Goal: Task Accomplishment & Management: Manage account settings

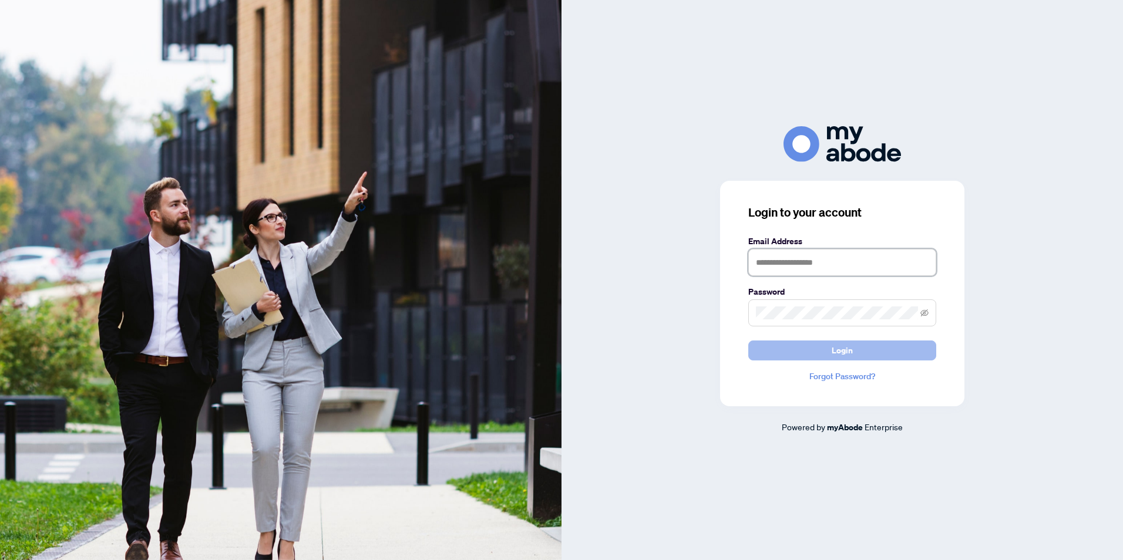
type input "**********"
click at [848, 347] on span "Login" at bounding box center [842, 350] width 21 height 19
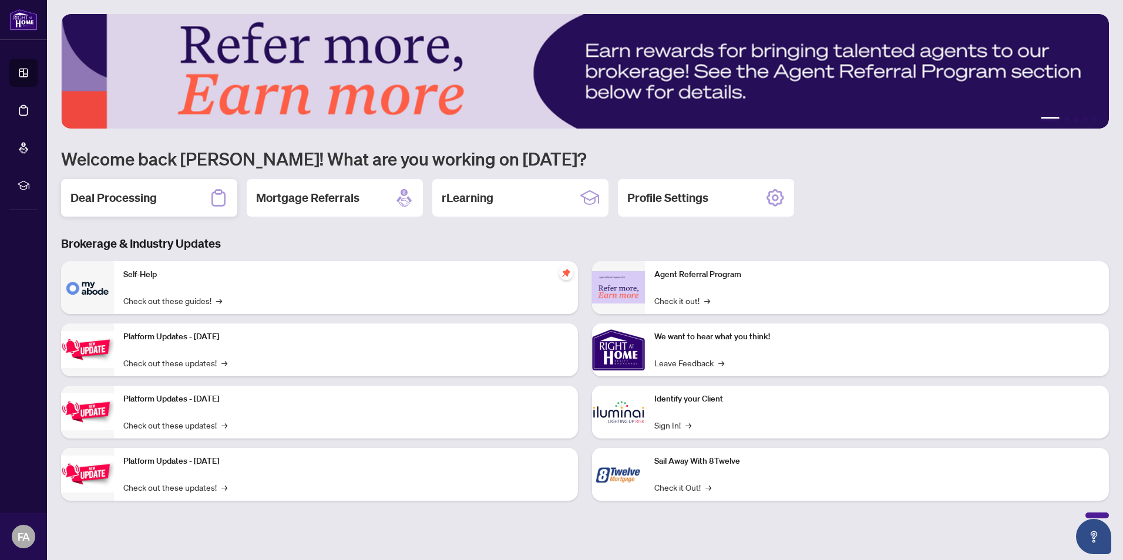
click at [129, 197] on h2 "Deal Processing" at bounding box center [113, 198] width 86 height 16
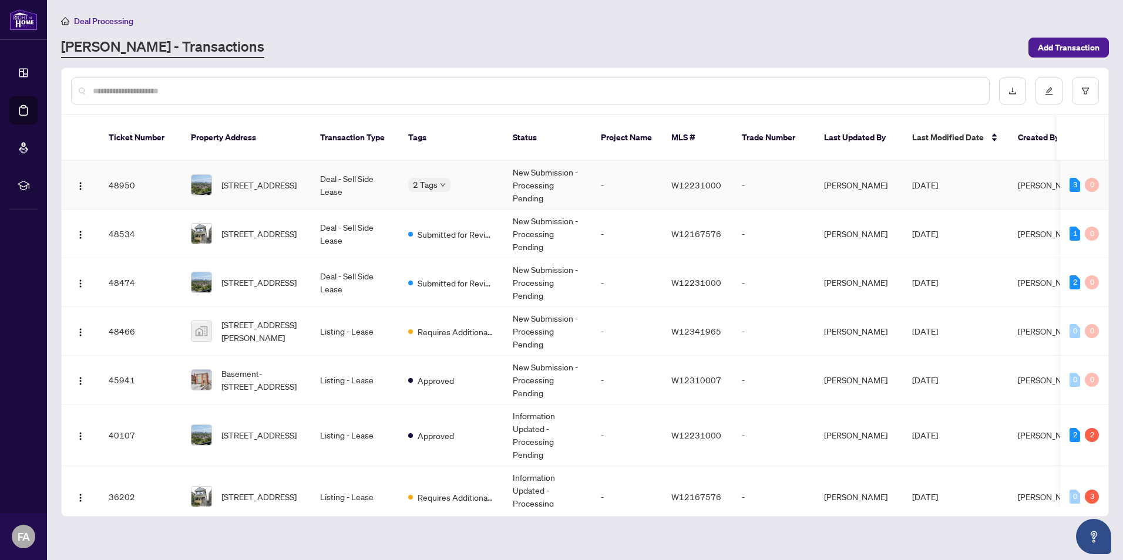
click at [250, 179] on span "1006-10 Graphophone Grve, Toronto, Ontario M6H 0E5, Canada" at bounding box center [258, 185] width 75 height 13
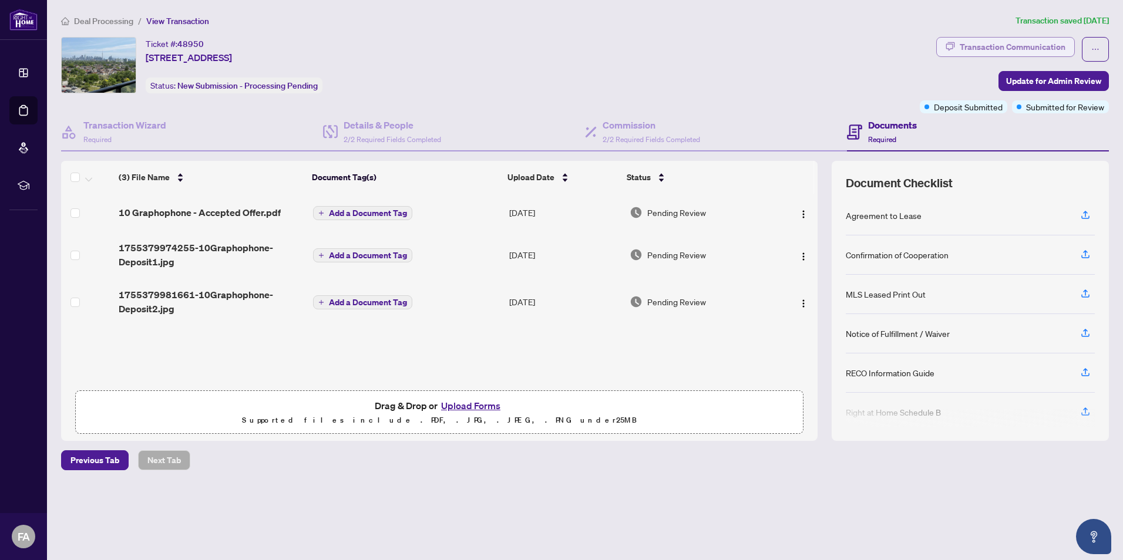
click at [992, 49] on div "Transaction Communication" at bounding box center [1013, 47] width 106 height 19
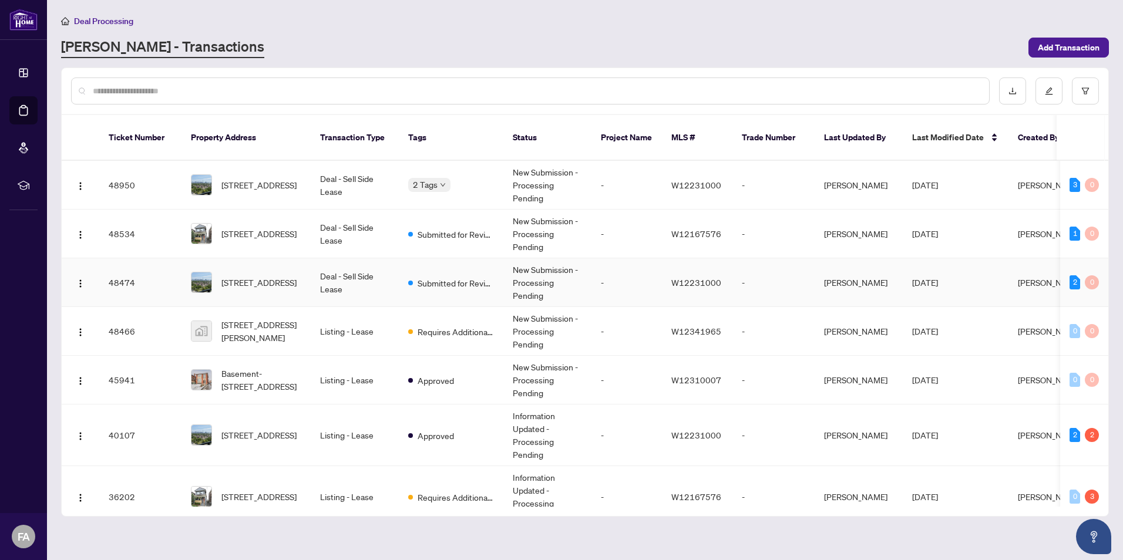
click at [328, 272] on td "Deal - Sell Side Lease" at bounding box center [355, 282] width 88 height 49
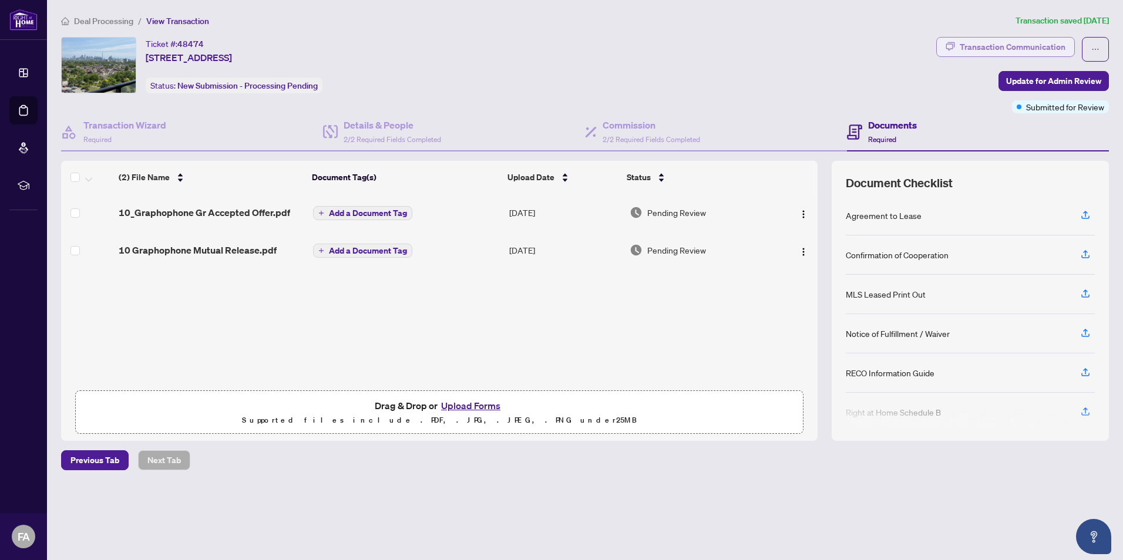
click at [1025, 51] on div "Transaction Communication" at bounding box center [1013, 47] width 106 height 19
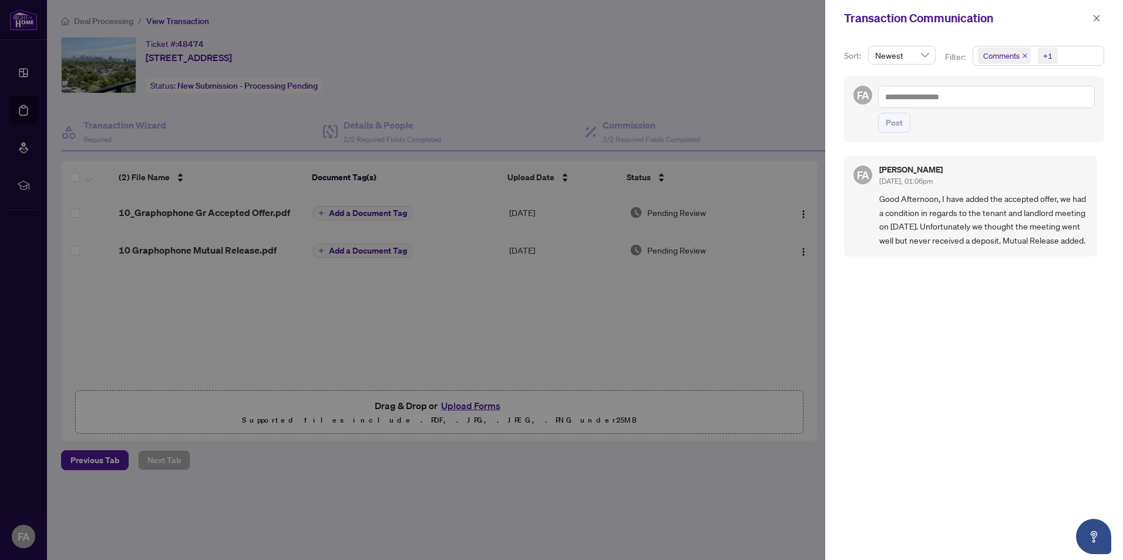
click at [902, 325] on div "FA Frederick Alves Aug/13/2025, 01:06pm Good Afternoon, I have added the accept…" at bounding box center [974, 351] width 260 height 404
drag, startPoint x: 1094, startPoint y: 22, endPoint x: 1072, endPoint y: 22, distance: 21.2
click at [1094, 23] on span "button" at bounding box center [1096, 18] width 8 height 19
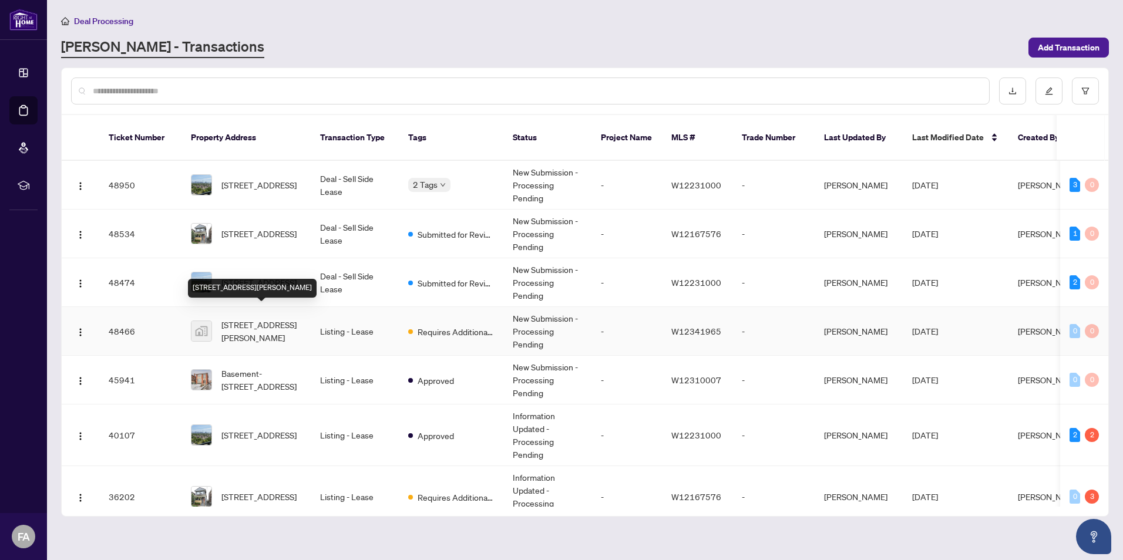
click at [281, 322] on span "503-60 Annie Craig Drive #503, Etobicoke, ON, Canada" at bounding box center [261, 331] width 80 height 26
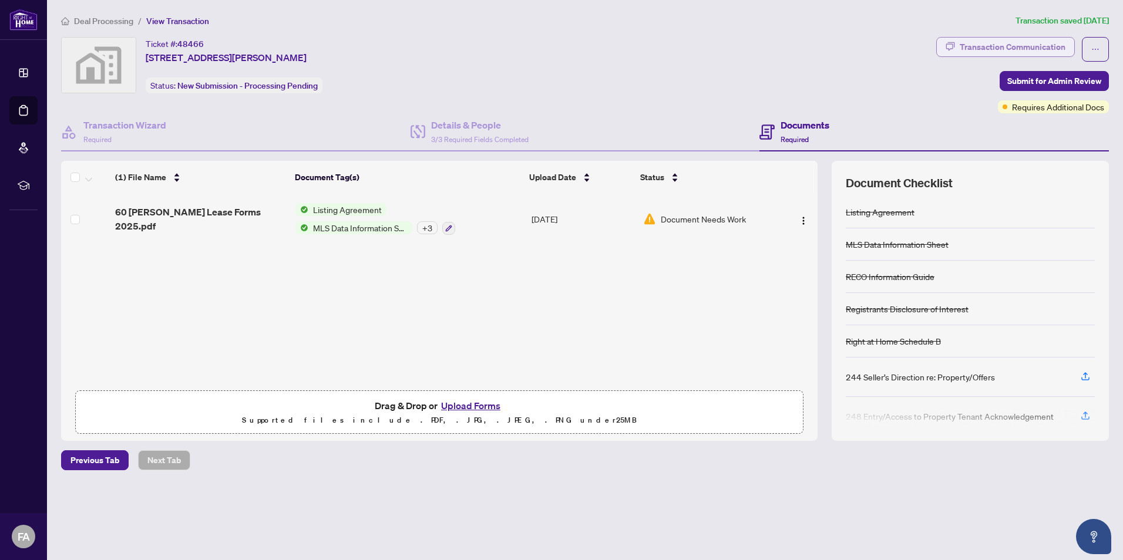
click at [1042, 51] on div "Transaction Communication" at bounding box center [1013, 47] width 106 height 19
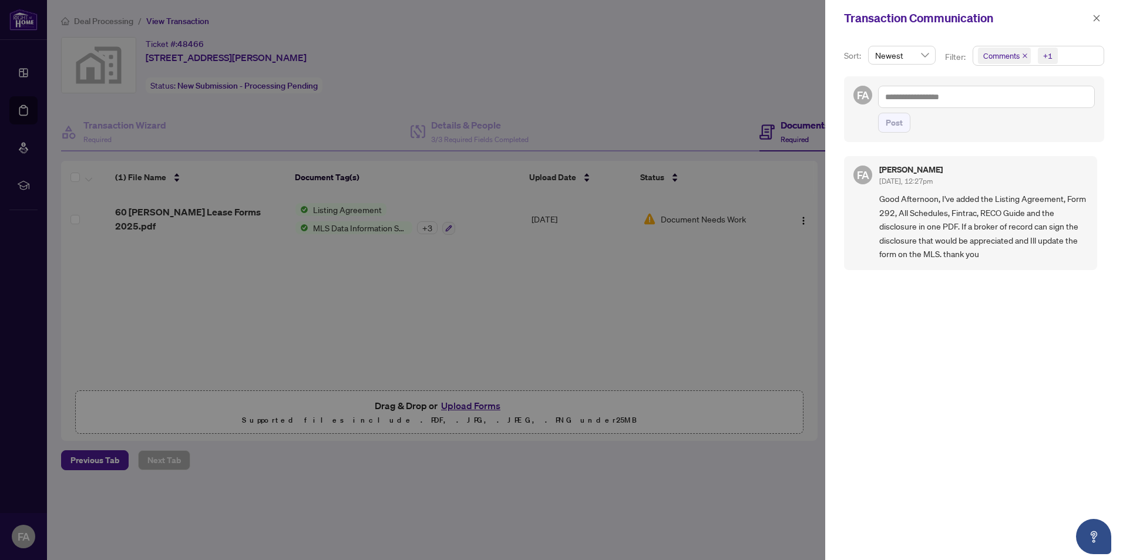
click at [627, 278] on div at bounding box center [561, 280] width 1123 height 560
click at [987, 298] on div "FA Frederick Alves Aug/13/2025, 12:27pm Good Afternoon, I've added the Listing …" at bounding box center [974, 351] width 260 height 404
click at [1009, 60] on span "Comments" at bounding box center [1001, 56] width 36 height 12
click at [1094, 15] on icon "close" at bounding box center [1096, 18] width 8 height 8
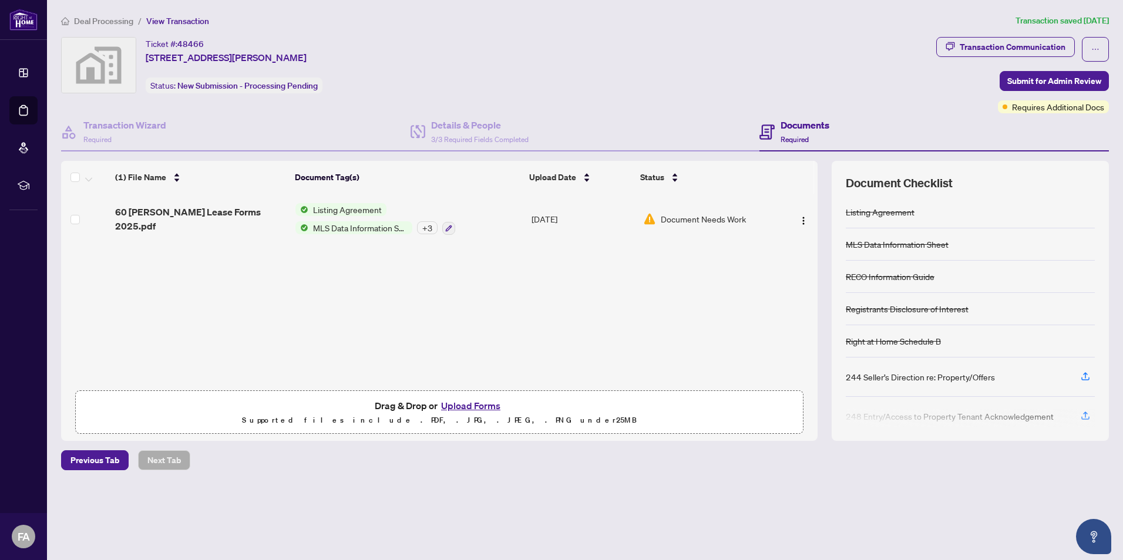
click at [705, 52] on div "Ticket #: 48466 503-60 Annie Craig Drive #503, Etobicoke, ON, Canada Status: Ne…" at bounding box center [496, 65] width 870 height 56
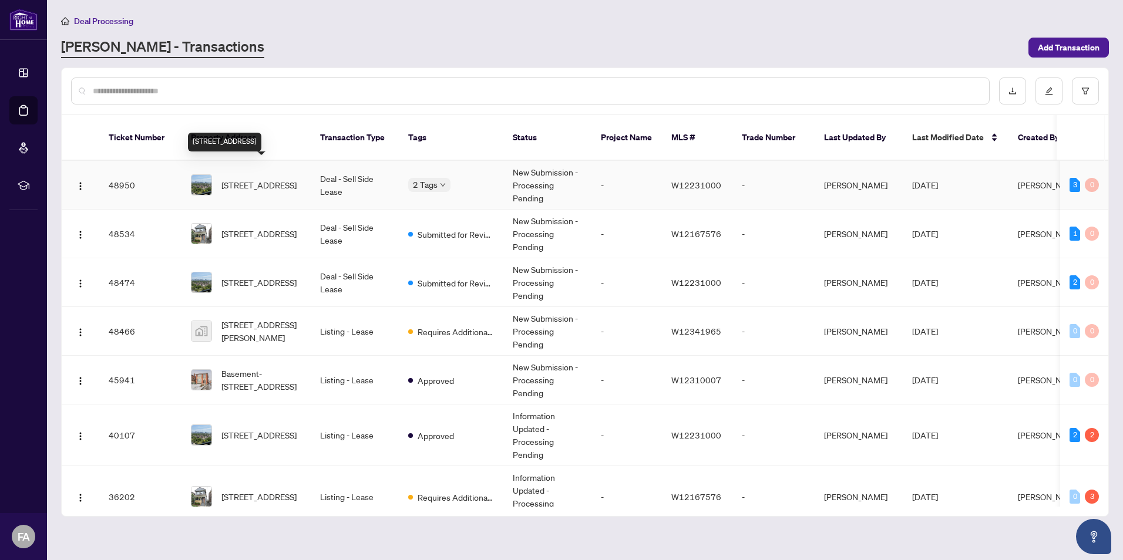
click at [268, 179] on span "1006-10 Graphophone Grve, Toronto, Ontario M6H 0E5, Canada" at bounding box center [258, 185] width 75 height 13
